Goal: Task Accomplishment & Management: Complete application form

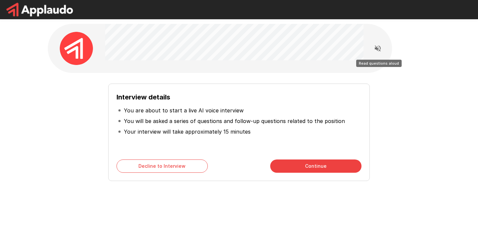
click at [374, 47] on icon "Read questions aloud" at bounding box center [378, 48] width 8 height 8
click at [297, 115] on li "You are about to start a live AI voice interview" at bounding box center [239, 110] width 245 height 11
click at [304, 169] on button "Continue" at bounding box center [315, 166] width 91 height 13
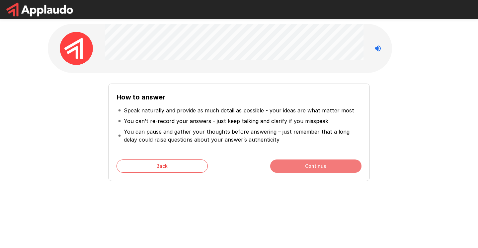
click at [304, 169] on button "Continue" at bounding box center [315, 166] width 91 height 13
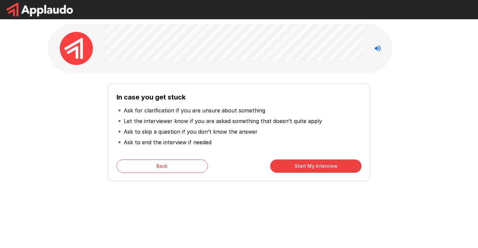
click at [304, 169] on button "Start My Interview" at bounding box center [315, 166] width 91 height 13
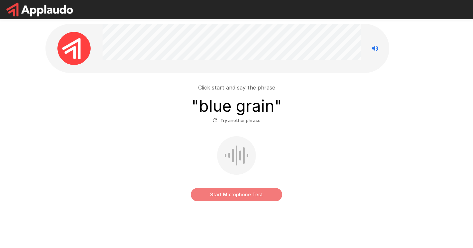
click at [214, 197] on button "Start Microphone Test" at bounding box center [236, 194] width 91 height 13
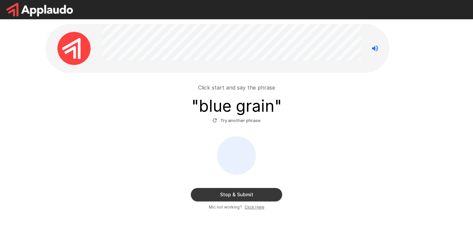
click at [212, 192] on button "Stop & Submit" at bounding box center [236, 194] width 91 height 13
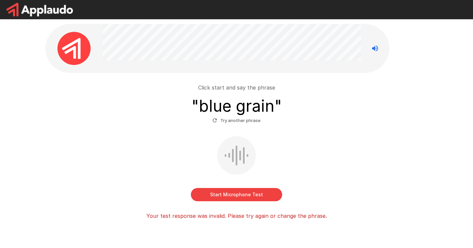
click at [239, 120] on button "Try another phrase" at bounding box center [236, 121] width 51 height 10
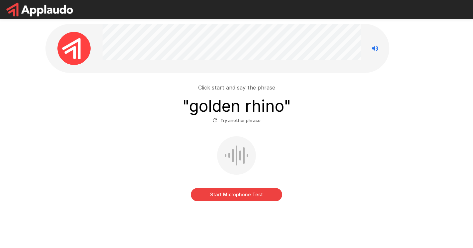
click at [222, 196] on button "Start Microphone Test" at bounding box center [236, 194] width 91 height 13
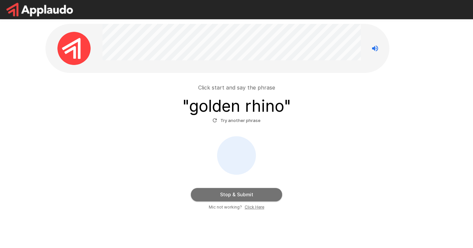
click at [222, 196] on button "Stop & Submit" at bounding box center [236, 194] width 91 height 13
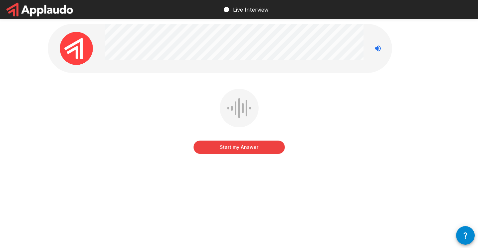
click at [238, 147] on button "Start my Answer" at bounding box center [239, 147] width 91 height 13
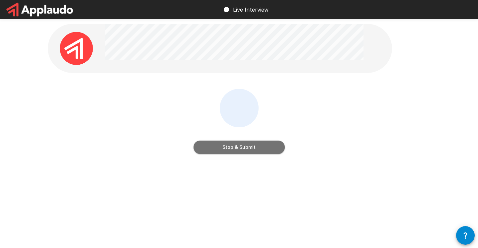
click at [238, 147] on button "Stop & Submit" at bounding box center [239, 147] width 91 height 13
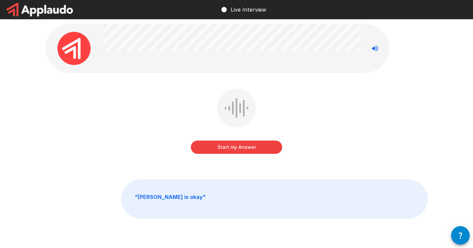
click at [238, 147] on button "Start my Answer" at bounding box center [236, 147] width 91 height 13
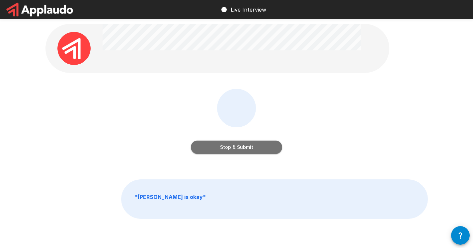
click at [238, 147] on button "Stop & Submit" at bounding box center [236, 147] width 91 height 13
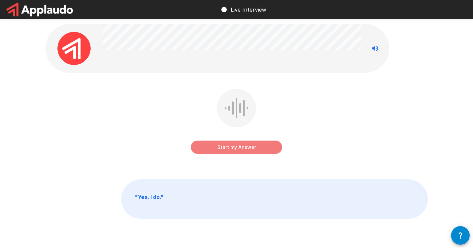
click at [238, 147] on button "Start my Answer" at bounding box center [236, 147] width 91 height 13
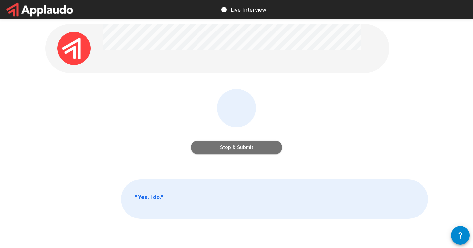
click at [238, 147] on button "Stop & Submit" at bounding box center [236, 147] width 91 height 13
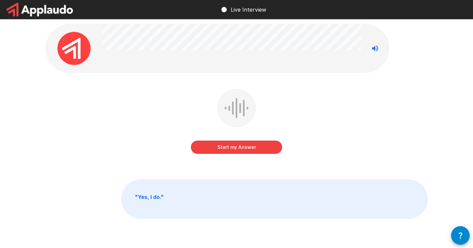
click at [238, 147] on button "Start my Answer" at bounding box center [236, 147] width 91 height 13
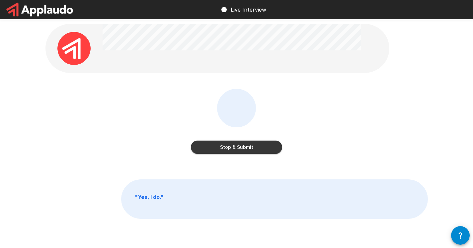
click at [238, 147] on button "Stop & Submit" at bounding box center [236, 147] width 91 height 13
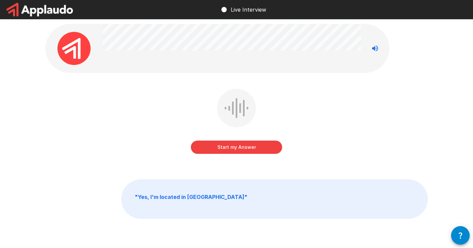
click at [226, 148] on button "Start my Answer" at bounding box center [236, 147] width 91 height 13
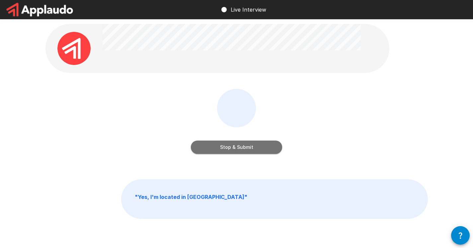
click at [226, 148] on button "Stop & Submit" at bounding box center [236, 147] width 91 height 13
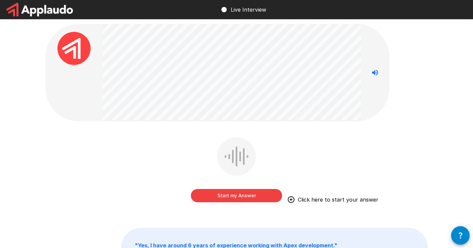
click at [217, 196] on button "Start my Answer" at bounding box center [236, 195] width 91 height 13
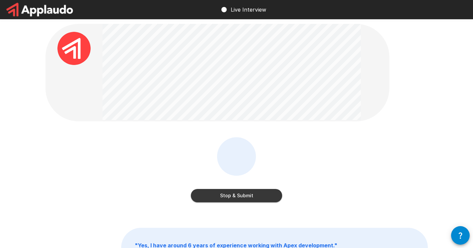
click at [224, 195] on button "Stop & Submit" at bounding box center [236, 195] width 91 height 13
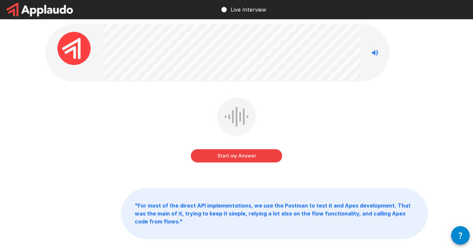
click at [232, 155] on button "Start my Answer" at bounding box center [236, 155] width 91 height 13
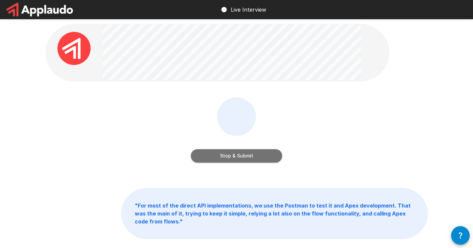
click at [225, 157] on button "Stop & Submit" at bounding box center [236, 155] width 91 height 13
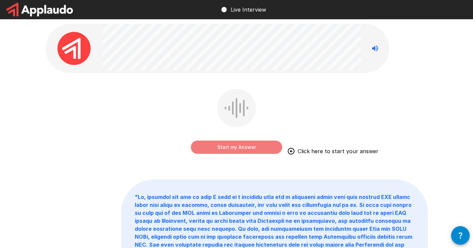
click at [232, 146] on button "Start my Answer" at bounding box center [236, 147] width 91 height 13
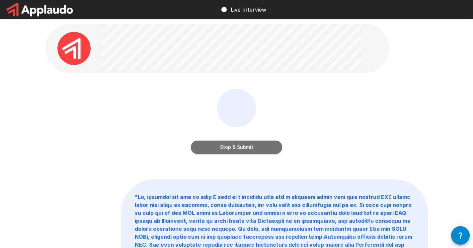
click at [227, 144] on button "Stop & Submit" at bounding box center [236, 147] width 91 height 13
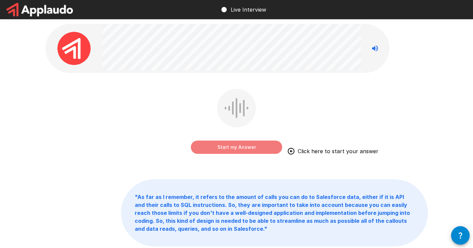
click at [223, 150] on button "Start my Answer" at bounding box center [236, 147] width 91 height 13
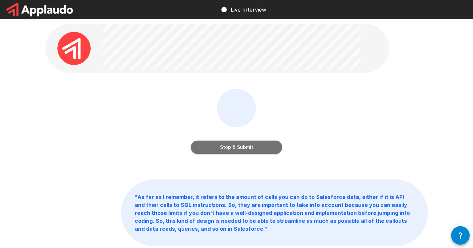
click at [227, 150] on button "Stop & Submit" at bounding box center [236, 147] width 91 height 13
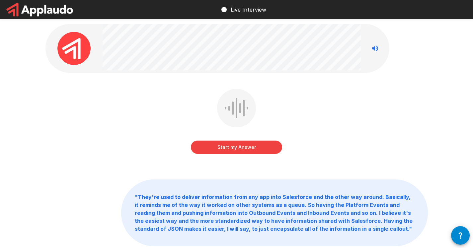
click at [226, 147] on button "Start my Answer" at bounding box center [236, 147] width 91 height 13
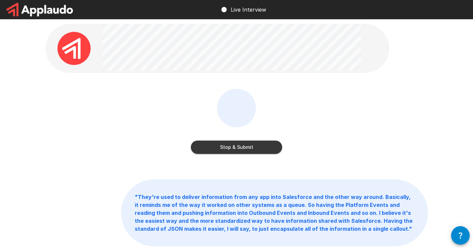
click at [221, 150] on button "Stop & Submit" at bounding box center [236, 147] width 91 height 13
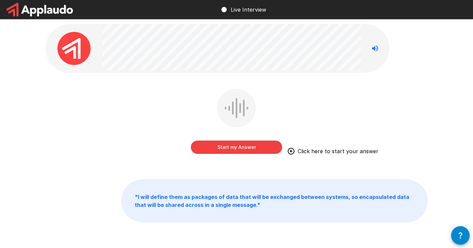
click at [232, 147] on button "Start my Answer" at bounding box center [236, 147] width 91 height 13
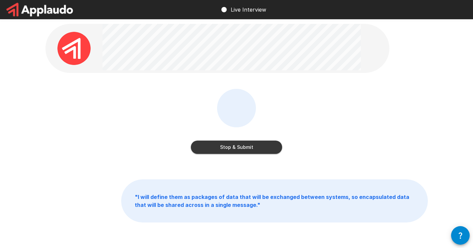
click at [230, 148] on button "Stop & Submit" at bounding box center [236, 147] width 91 height 13
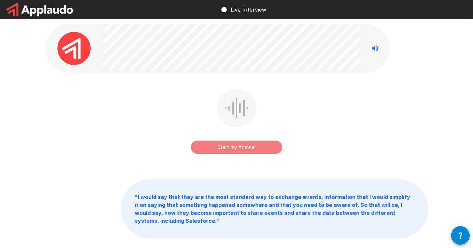
click at [224, 146] on button "Start my Answer" at bounding box center [236, 147] width 91 height 13
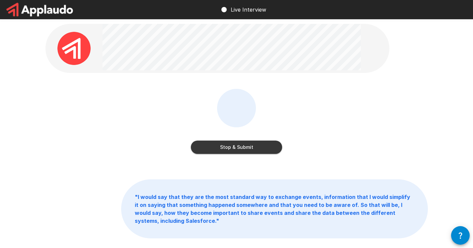
click at [242, 148] on button "Stop & Submit" at bounding box center [236, 147] width 91 height 13
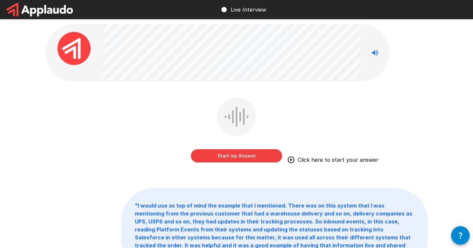
click at [245, 156] on button "Start my Answer" at bounding box center [236, 155] width 91 height 13
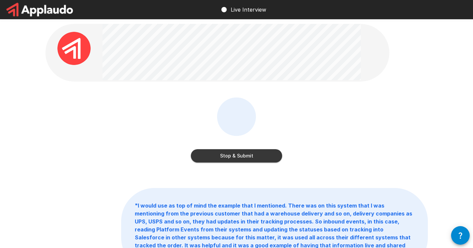
click at [250, 156] on button "Stop & Submit" at bounding box center [236, 155] width 91 height 13
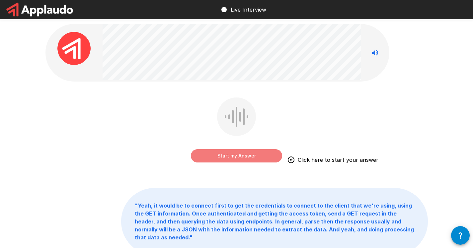
click at [214, 154] on button "Start my Answer" at bounding box center [236, 155] width 91 height 13
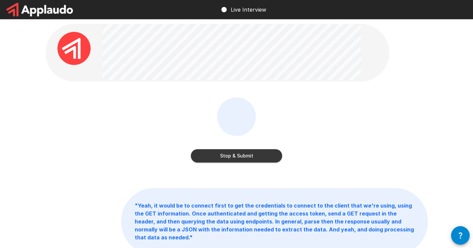
click at [237, 154] on button "Stop & Submit" at bounding box center [236, 155] width 91 height 13
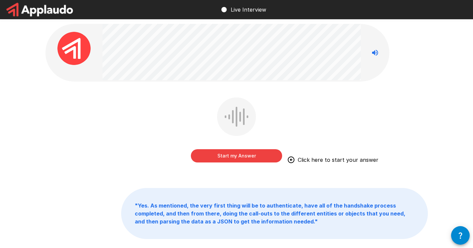
click at [222, 158] on button "Start my Answer" at bounding box center [236, 155] width 91 height 13
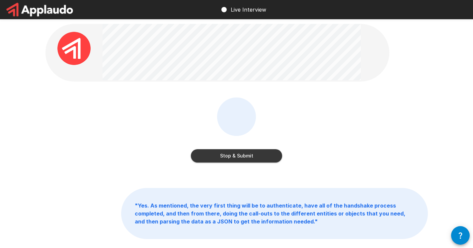
click at [227, 155] on button "Stop & Submit" at bounding box center [236, 155] width 91 height 13
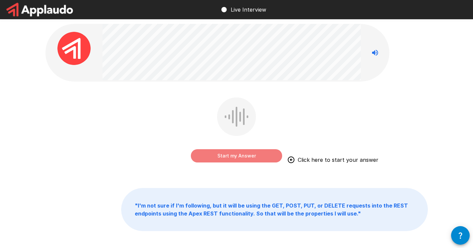
click at [236, 154] on button "Start my Answer" at bounding box center [236, 155] width 91 height 13
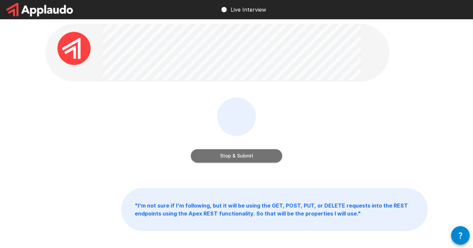
click at [216, 153] on button "Stop & Submit" at bounding box center [236, 155] width 91 height 13
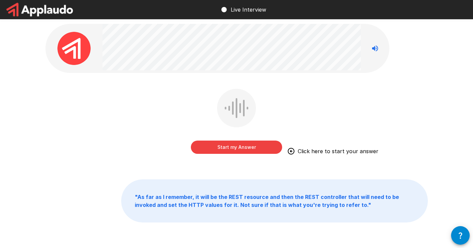
click at [213, 148] on button "Start my Answer" at bounding box center [236, 147] width 91 height 13
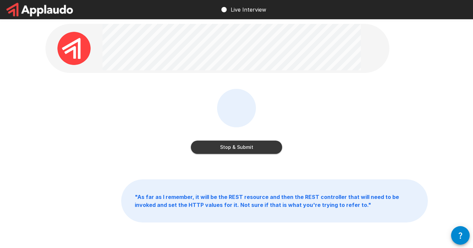
click at [225, 148] on button "Stop & Submit" at bounding box center [236, 147] width 91 height 13
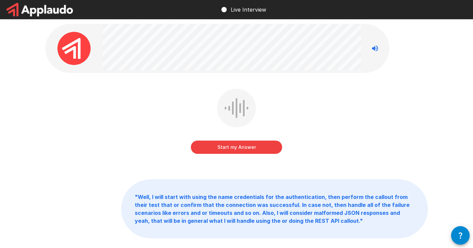
click at [228, 148] on button "Start my Answer" at bounding box center [236, 147] width 91 height 13
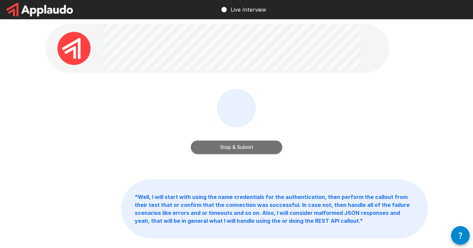
click at [221, 146] on button "Stop & Submit" at bounding box center [236, 147] width 91 height 13
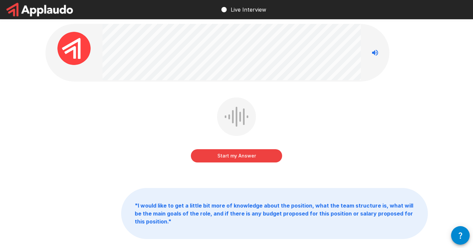
click at [222, 157] on button "Start my Answer" at bounding box center [236, 155] width 91 height 13
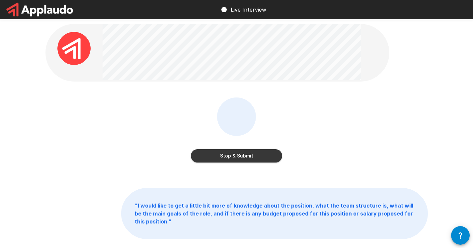
click at [248, 157] on button "Stop & Submit" at bounding box center [236, 155] width 91 height 13
